Goal: Task Accomplishment & Management: Manage account settings

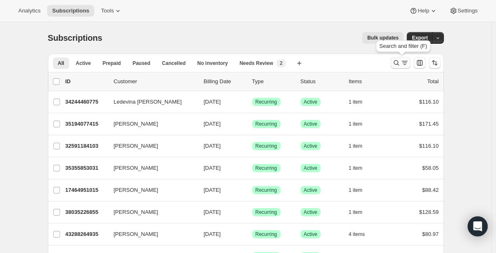
click at [399, 64] on icon "Search and filter results" at bounding box center [395, 62] width 5 height 5
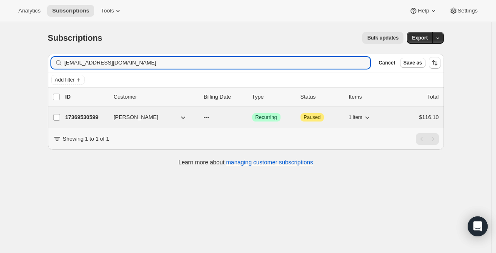
type input "[EMAIL_ADDRESS][DOMAIN_NAME]"
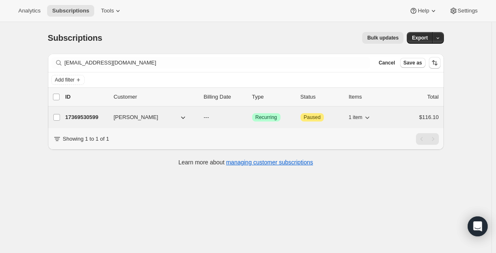
click at [83, 121] on p "17369530599" at bounding box center [86, 117] width 42 height 8
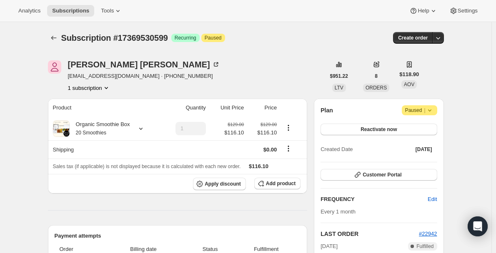
click at [109, 90] on icon "Product actions" at bounding box center [106, 88] width 8 height 8
drag, startPoint x: 277, startPoint y: 54, endPoint x: 389, endPoint y: 149, distance: 146.4
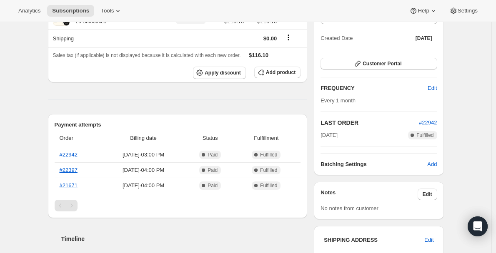
scroll to position [42, 0]
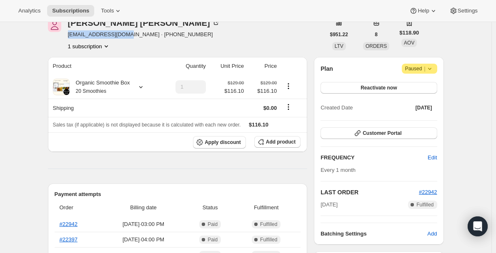
drag, startPoint x: 125, startPoint y: 33, endPoint x: 70, endPoint y: 36, distance: 55.1
click at [70, 36] on span "[EMAIL_ADDRESS][DOMAIN_NAME] · [PHONE_NUMBER]" at bounding box center [144, 34] width 152 height 8
copy span "[EMAIL_ADDRESS][DOMAIN_NAME]"
